Goal: Find specific page/section: Find specific page/section

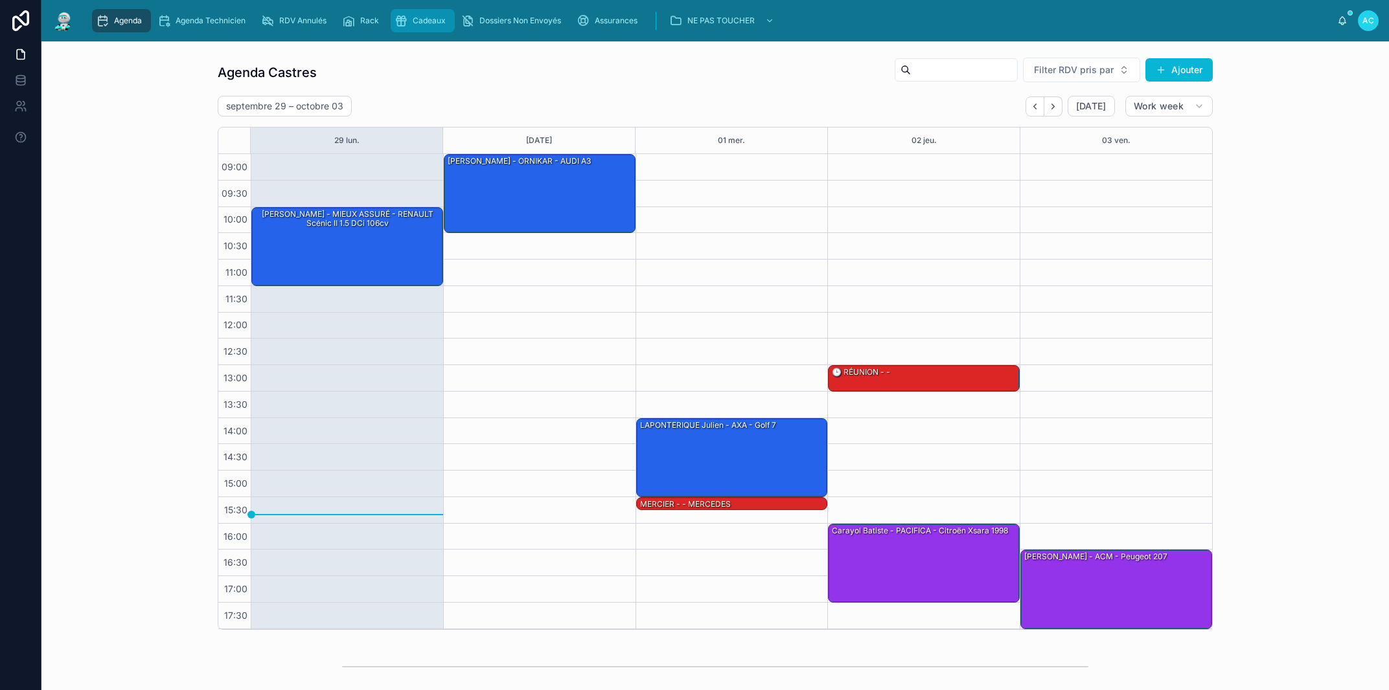
click at [429, 21] on span "Cadeaux" at bounding box center [429, 21] width 33 height 10
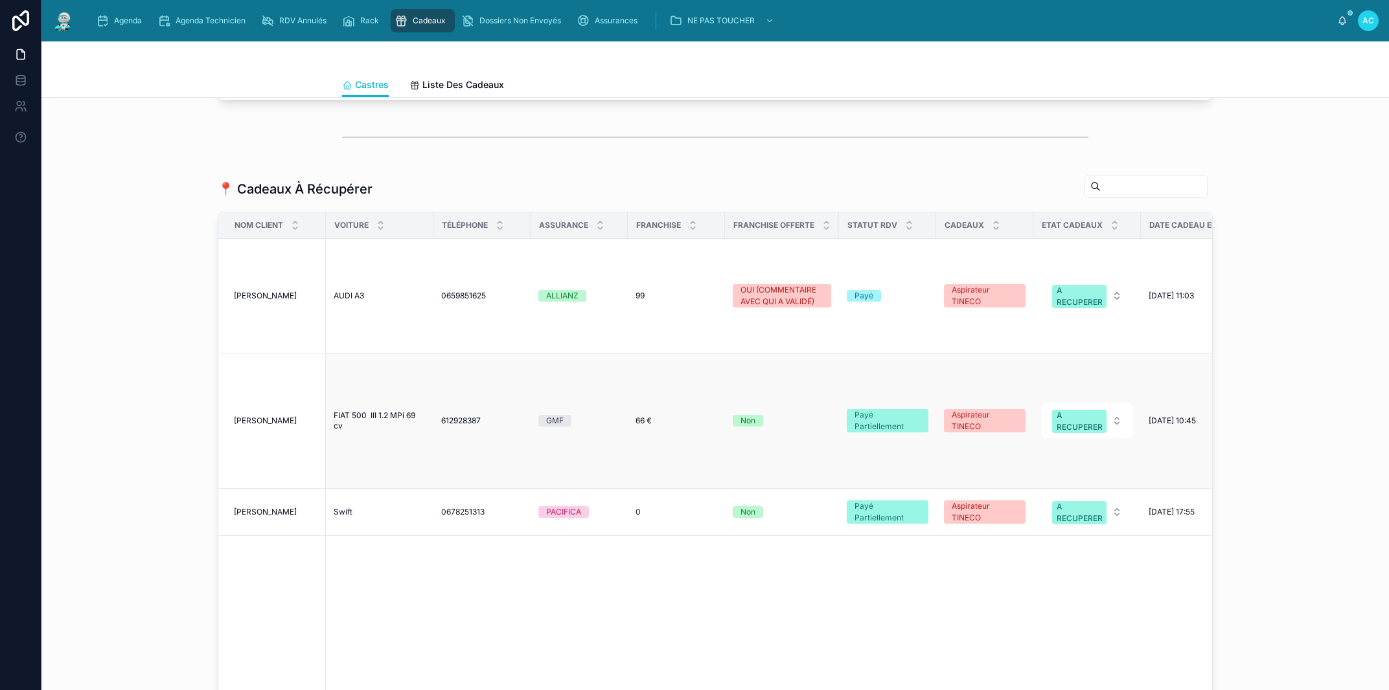
scroll to position [1106, 0]
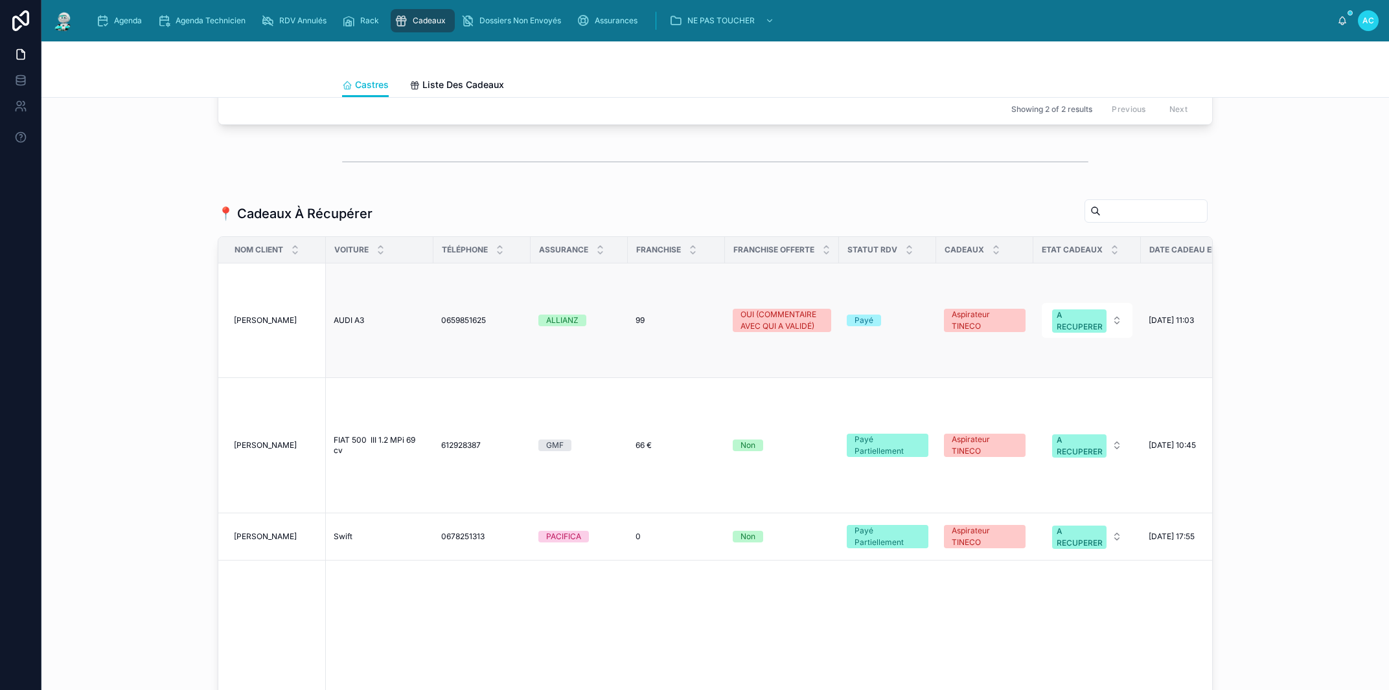
click at [475, 315] on span "0659851625" at bounding box center [463, 320] width 45 height 10
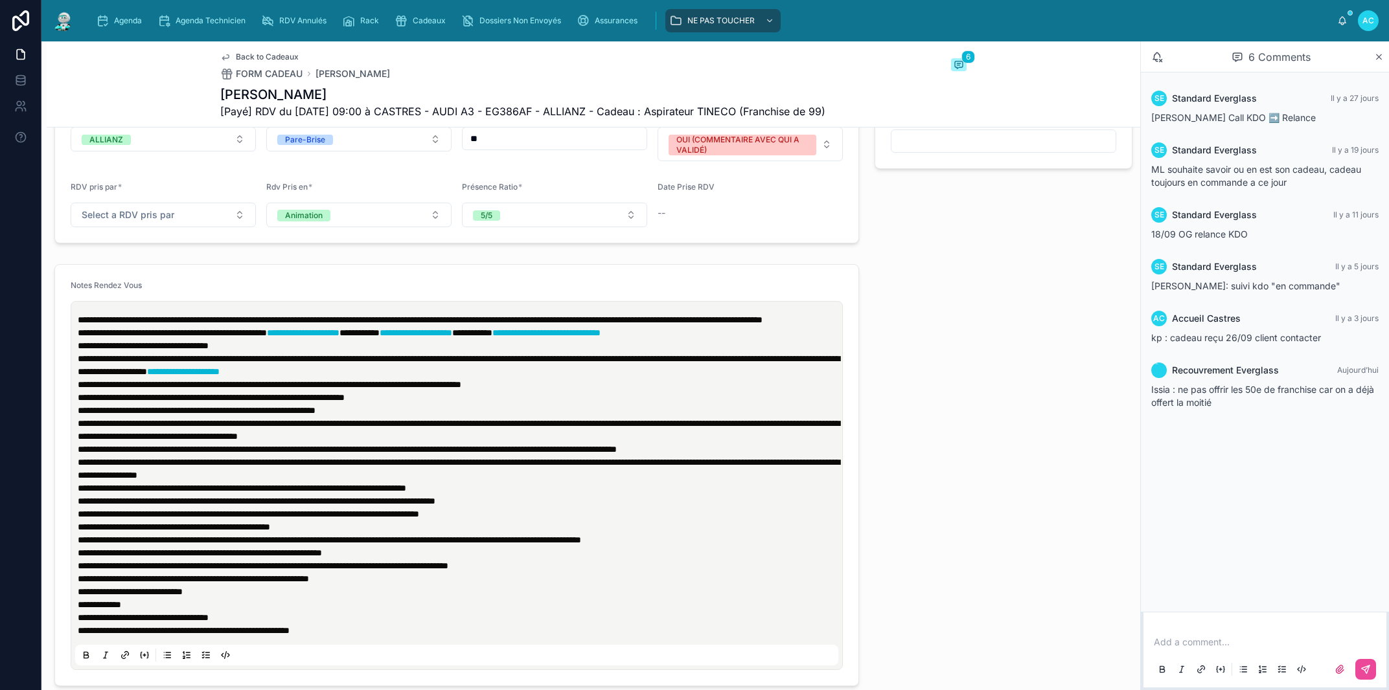
scroll to position [1254, 0]
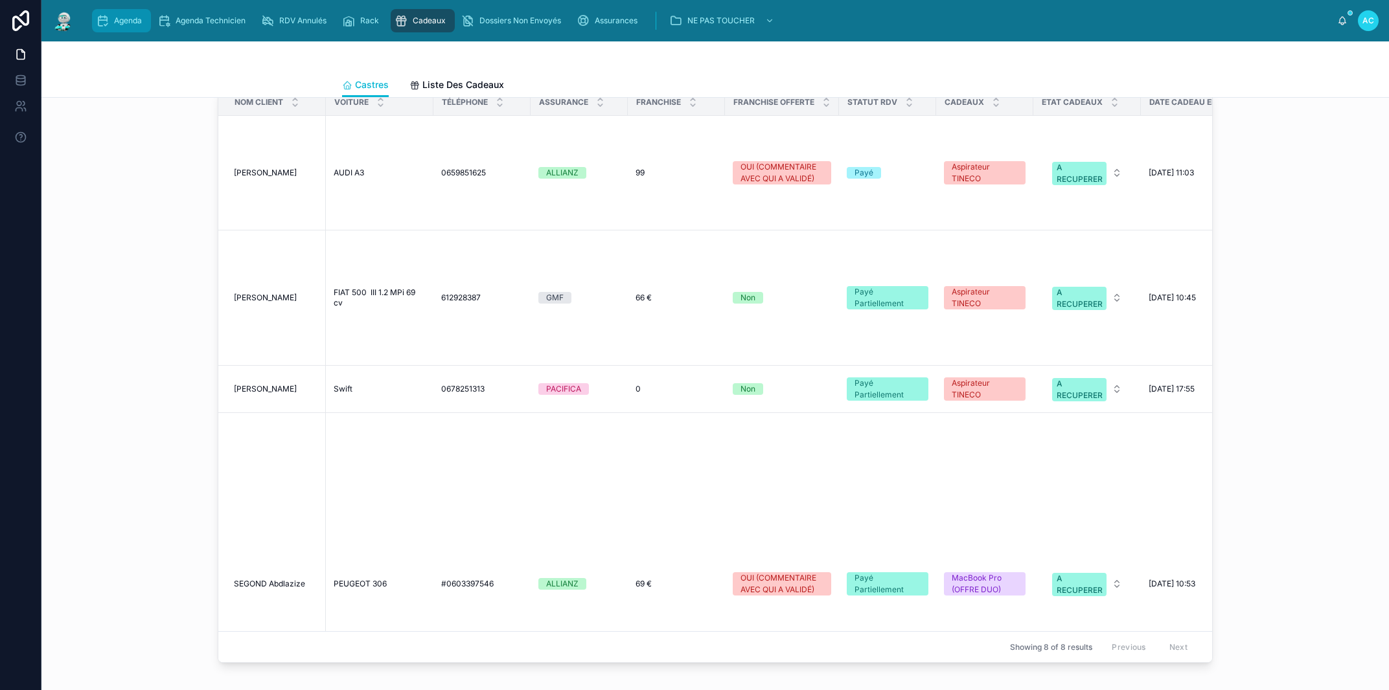
drag, startPoint x: 110, startPoint y: 14, endPoint x: 119, endPoint y: 11, distance: 9.4
click at [111, 14] on div "Agenda" at bounding box center [121, 20] width 51 height 21
